Goal: Information Seeking & Learning: Learn about a topic

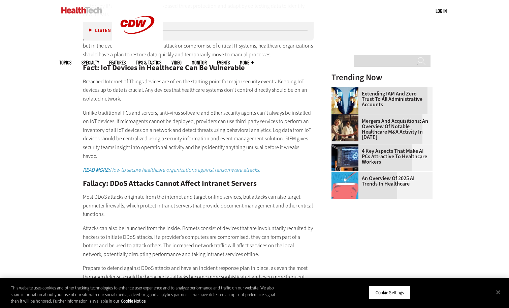
scroll to position [897, 0]
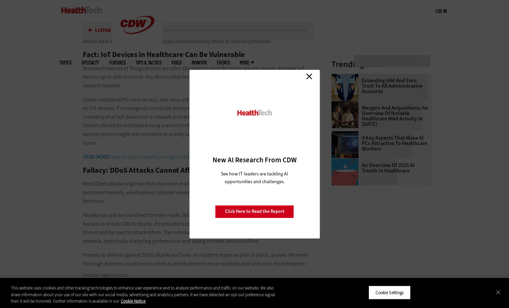
click at [308, 78] on link "Close" at bounding box center [309, 76] width 10 height 10
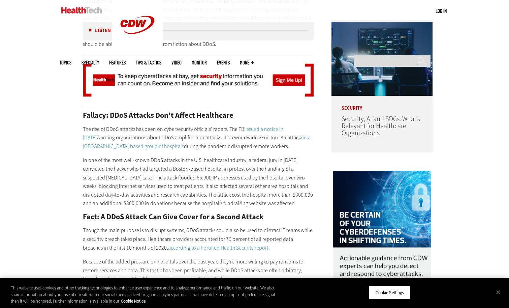
scroll to position [524, 0]
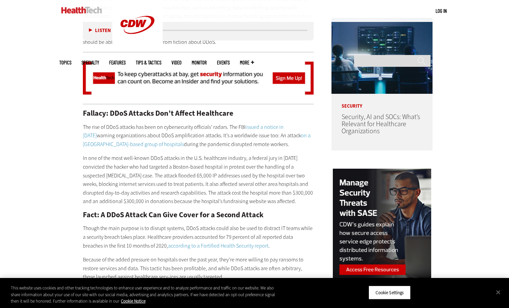
click at [236, 245] on link "according to a Fortified Health Security report" at bounding box center [218, 245] width 100 height 7
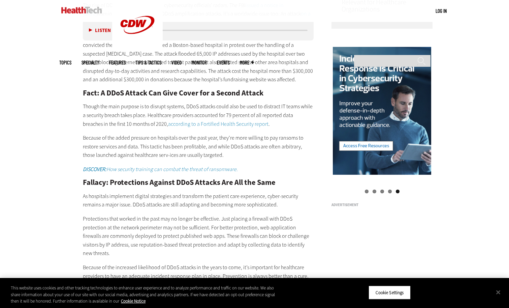
scroll to position [655, 0]
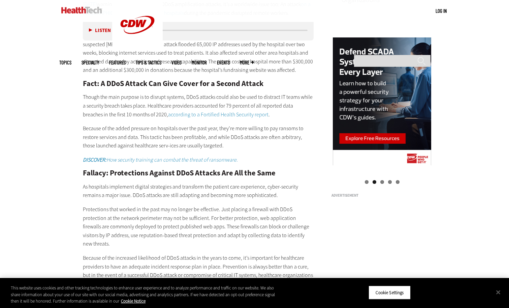
click at [231, 160] on em "DISCOVER: How security training can combat the threat of ransomware." at bounding box center [160, 159] width 155 height 7
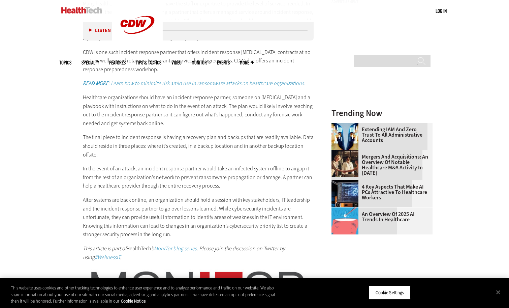
scroll to position [846, 0]
